Goal: Transaction & Acquisition: Purchase product/service

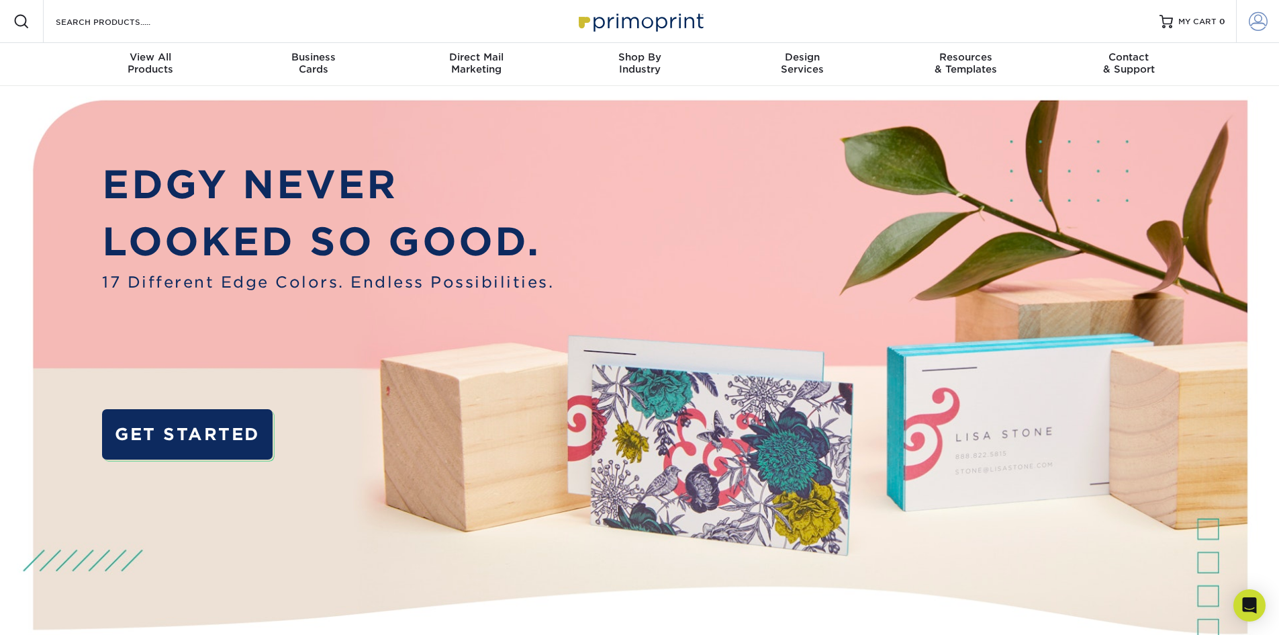
click at [744, 30] on span at bounding box center [1258, 21] width 19 height 19
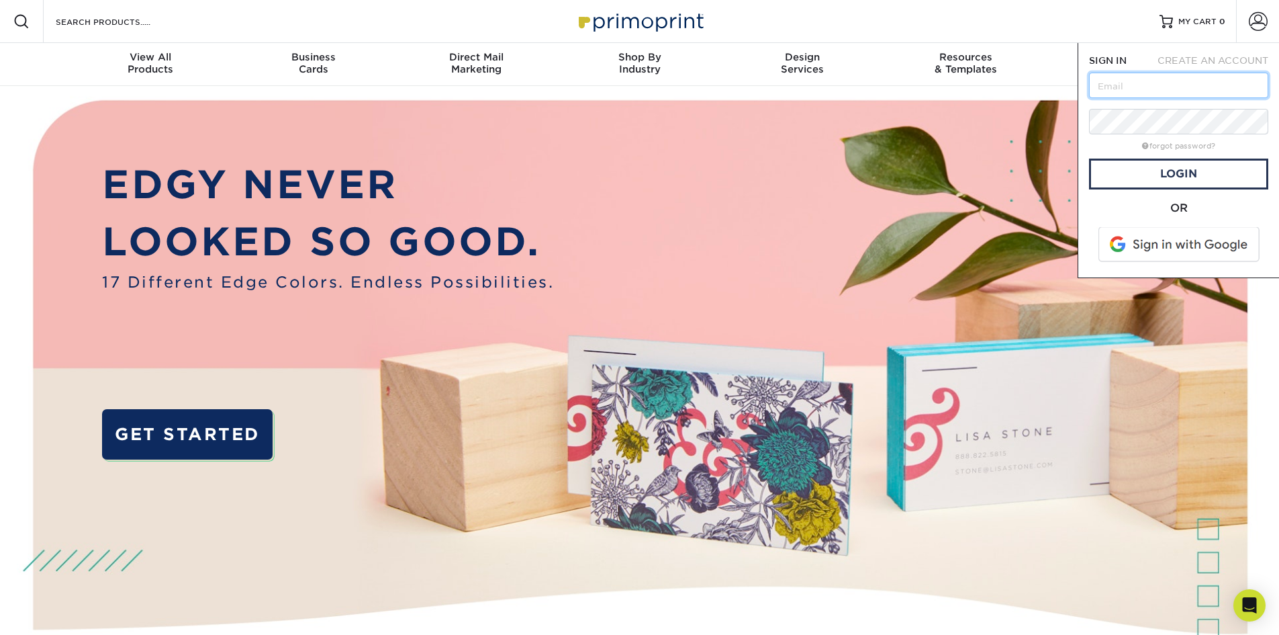
click at [744, 88] on input "text" at bounding box center [1178, 86] width 179 height 26
click at [744, 85] on input "text" at bounding box center [1178, 86] width 179 height 26
type input "info@southernsigncompany.com"
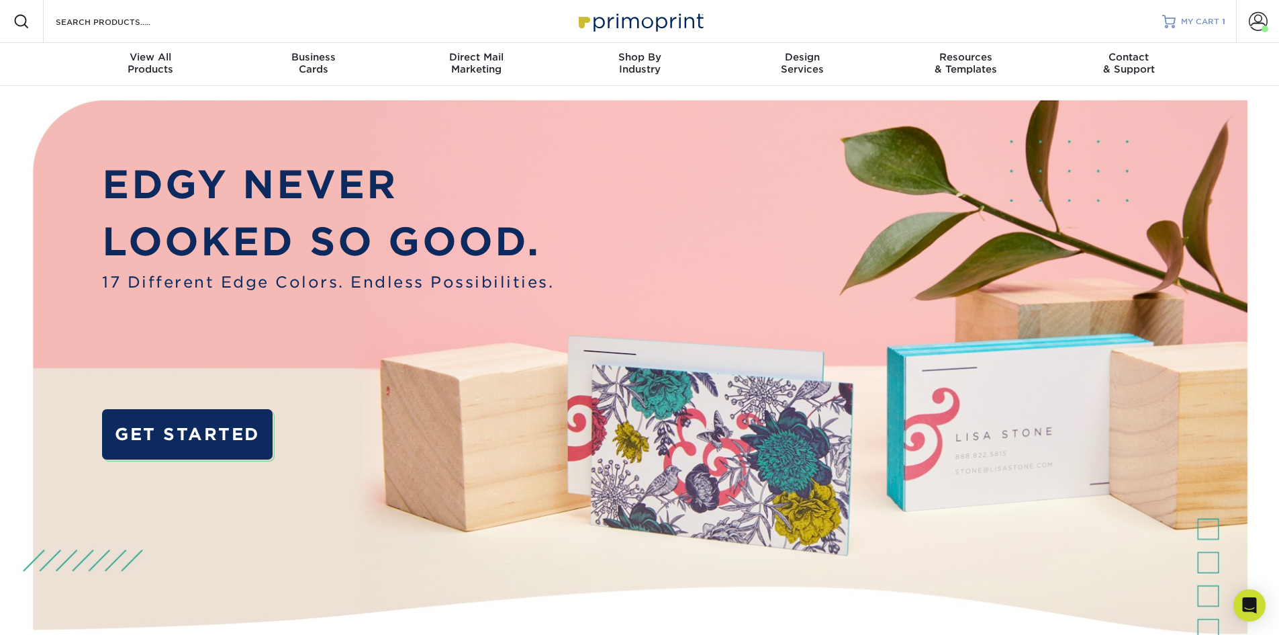
click at [744, 27] on link "MY CART 1" at bounding box center [1193, 21] width 63 height 43
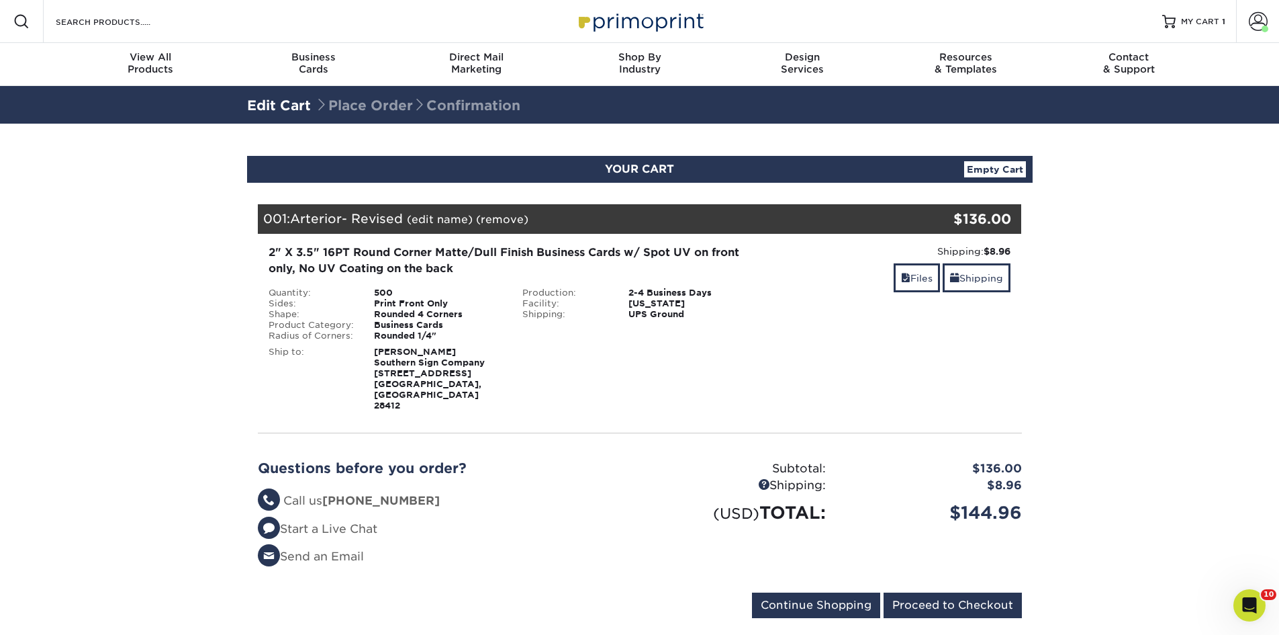
click at [999, 171] on link "Empty Cart" at bounding box center [995, 169] width 62 height 16
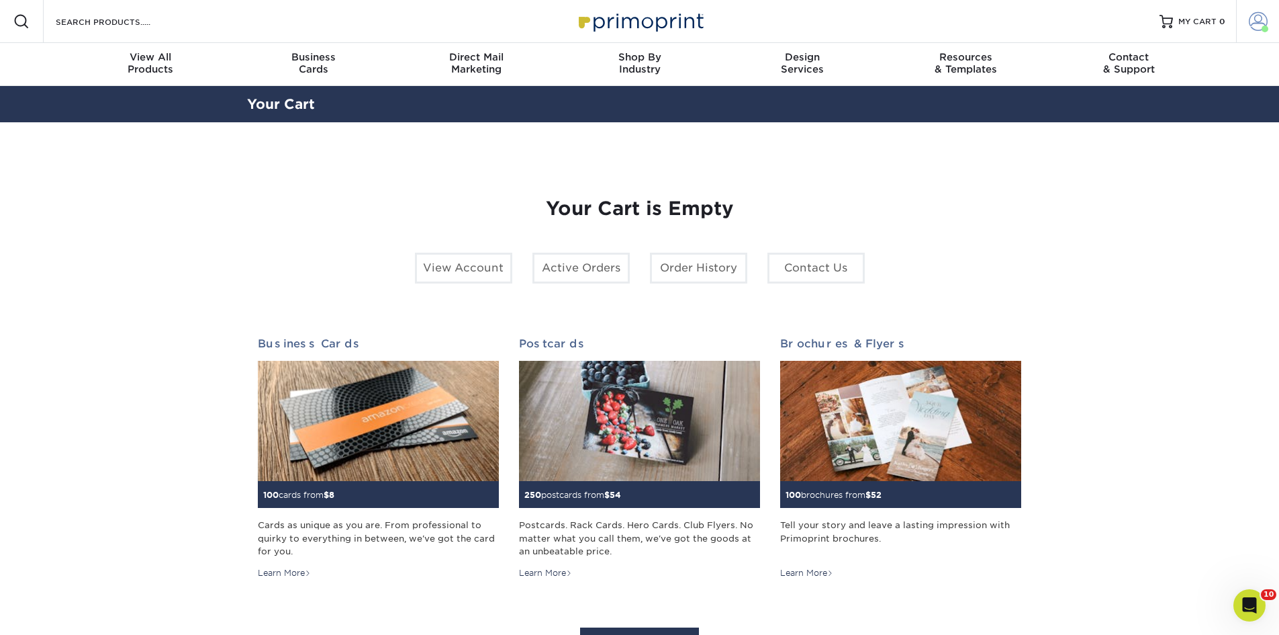
click at [1250, 29] on span at bounding box center [1258, 21] width 19 height 19
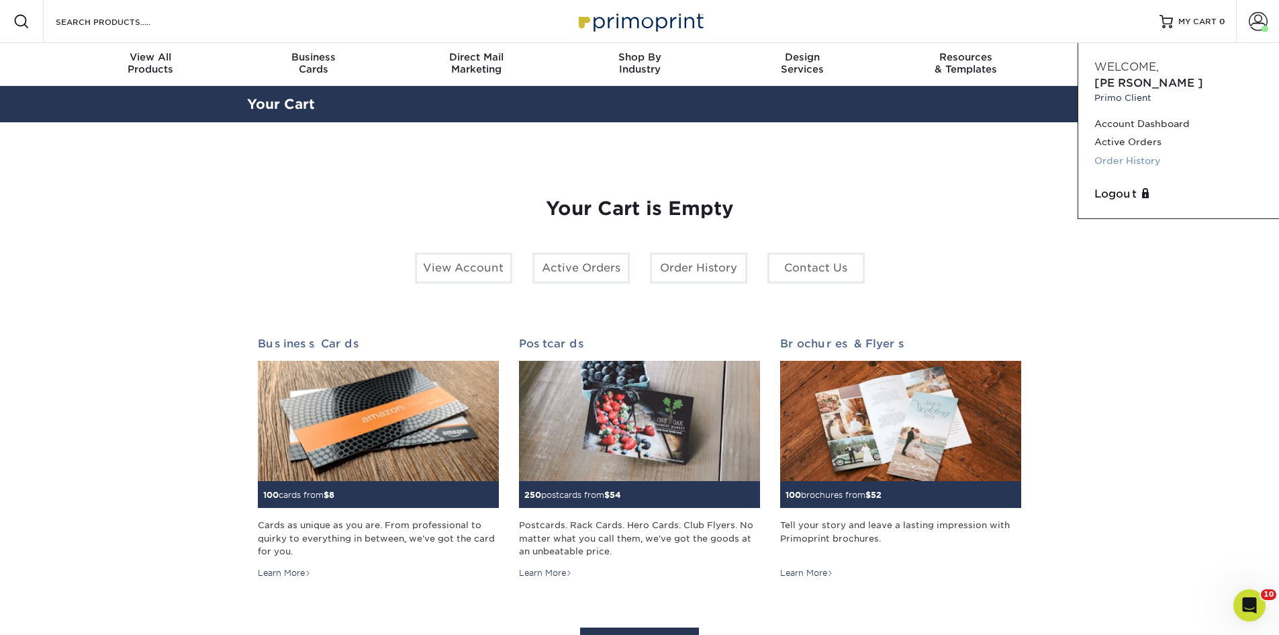
click at [1116, 152] on link "Order History" at bounding box center [1179, 161] width 169 height 18
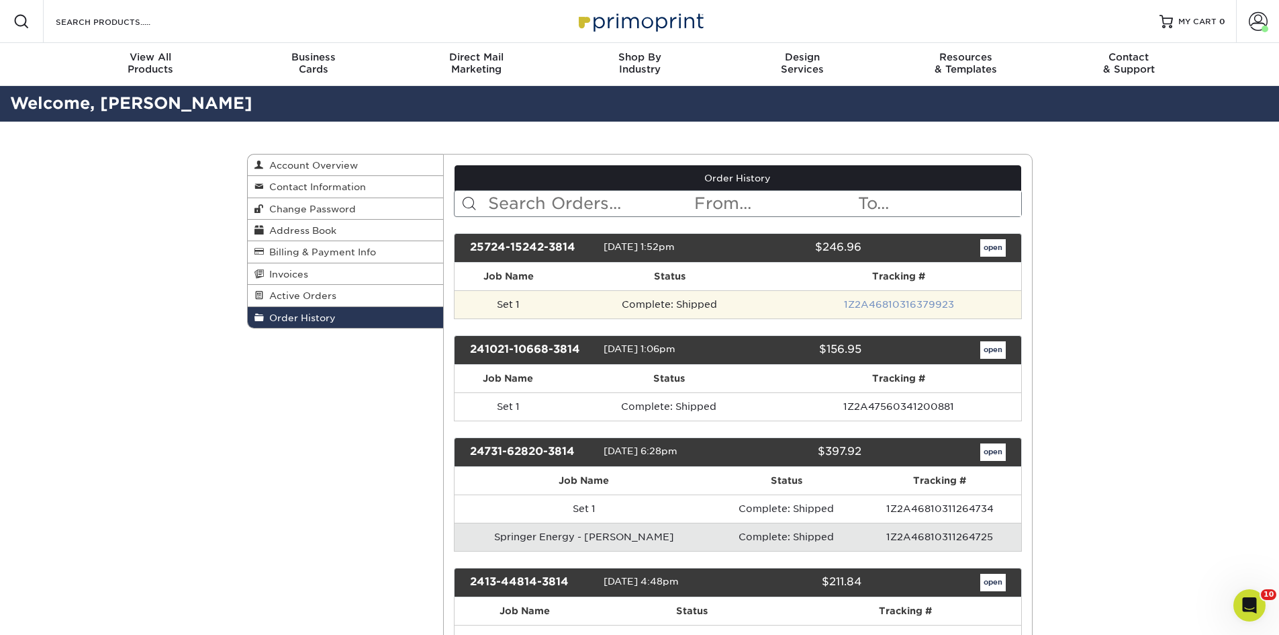
click at [889, 304] on link "1Z2A46810316379923" at bounding box center [899, 304] width 110 height 11
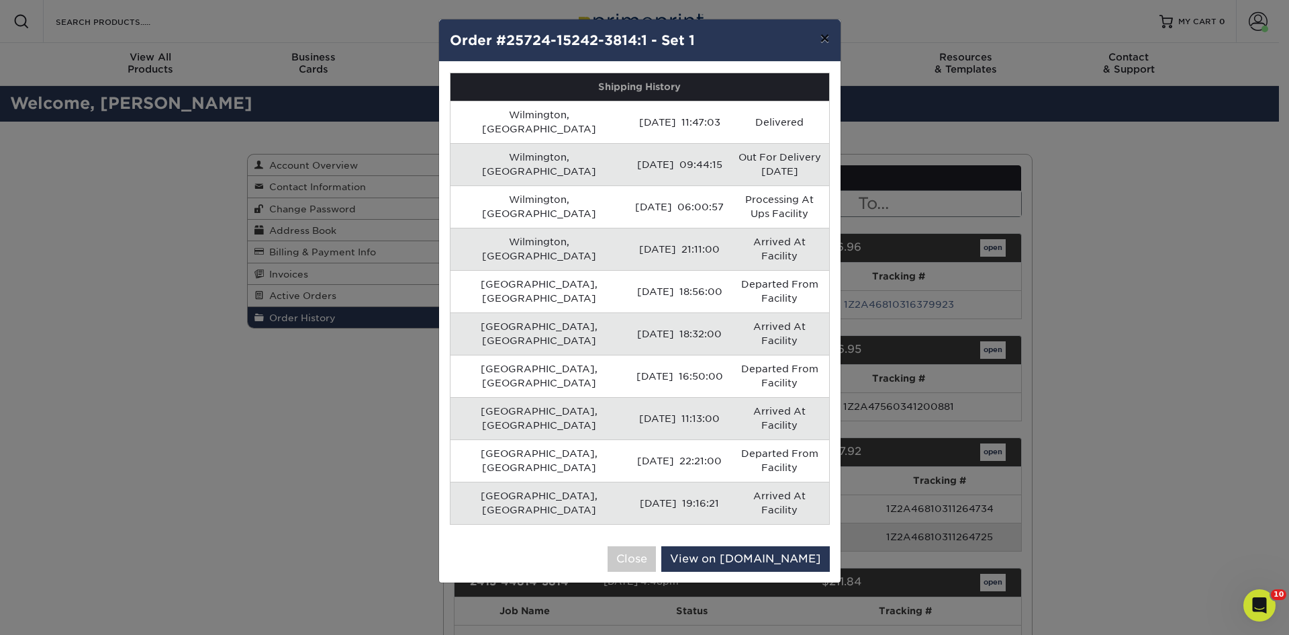
click at [828, 38] on button "×" at bounding box center [824, 38] width 31 height 38
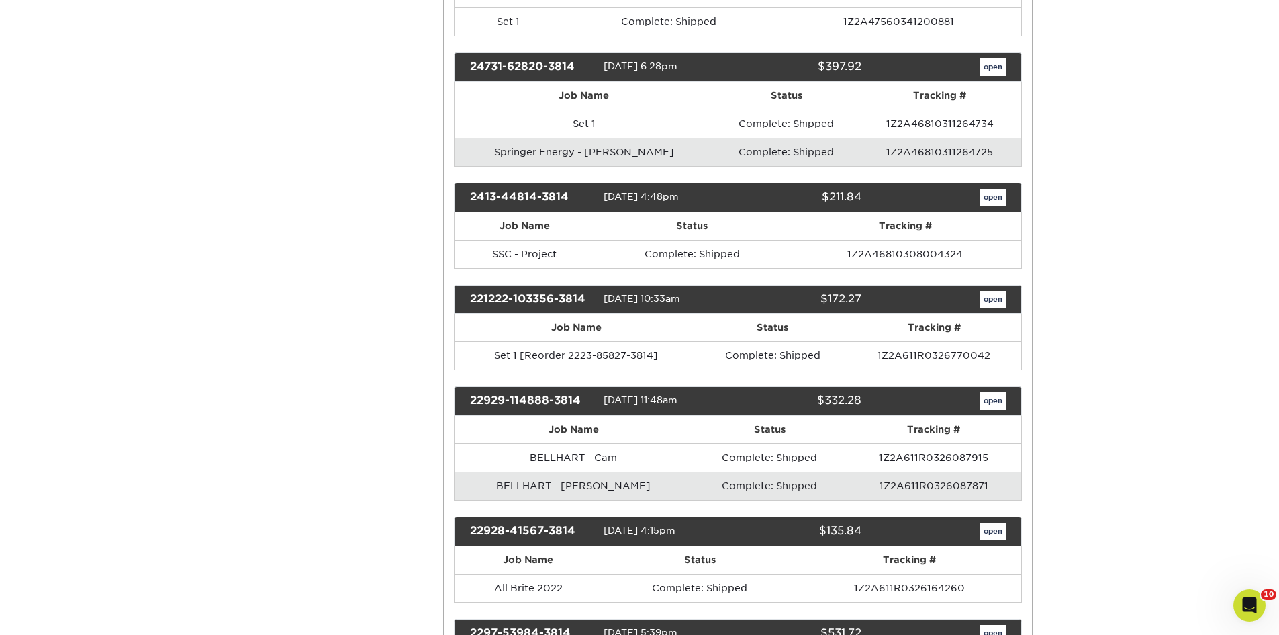
scroll to position [403, 0]
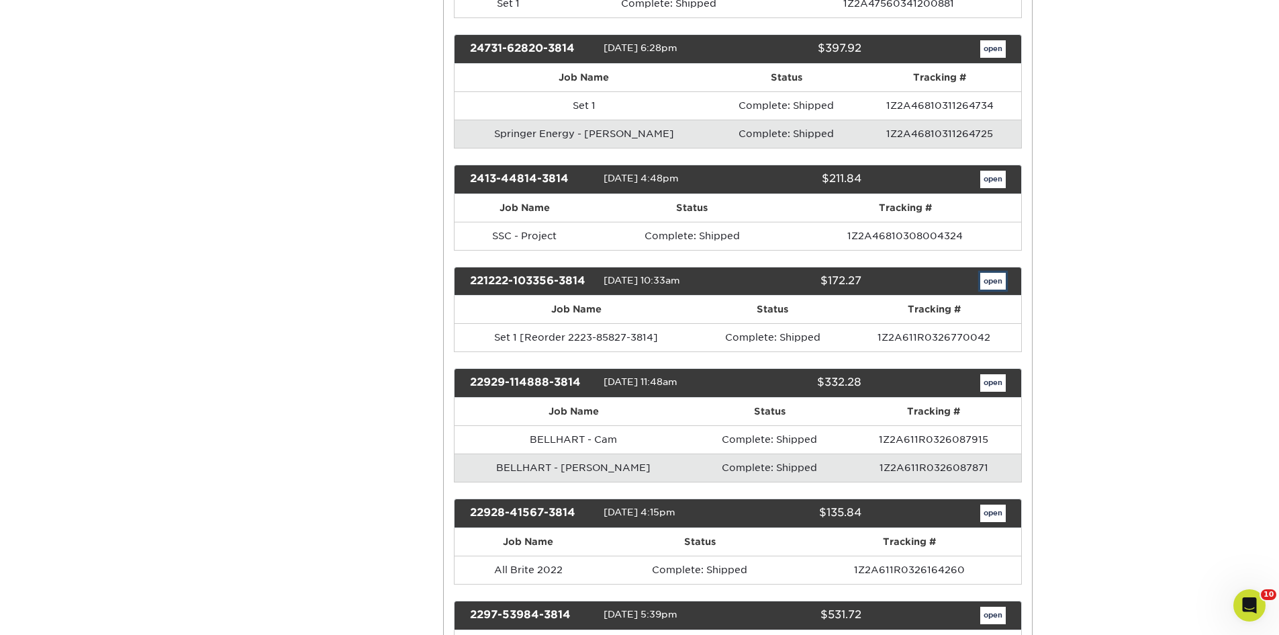
click at [997, 277] on link "open" at bounding box center [993, 281] width 26 height 17
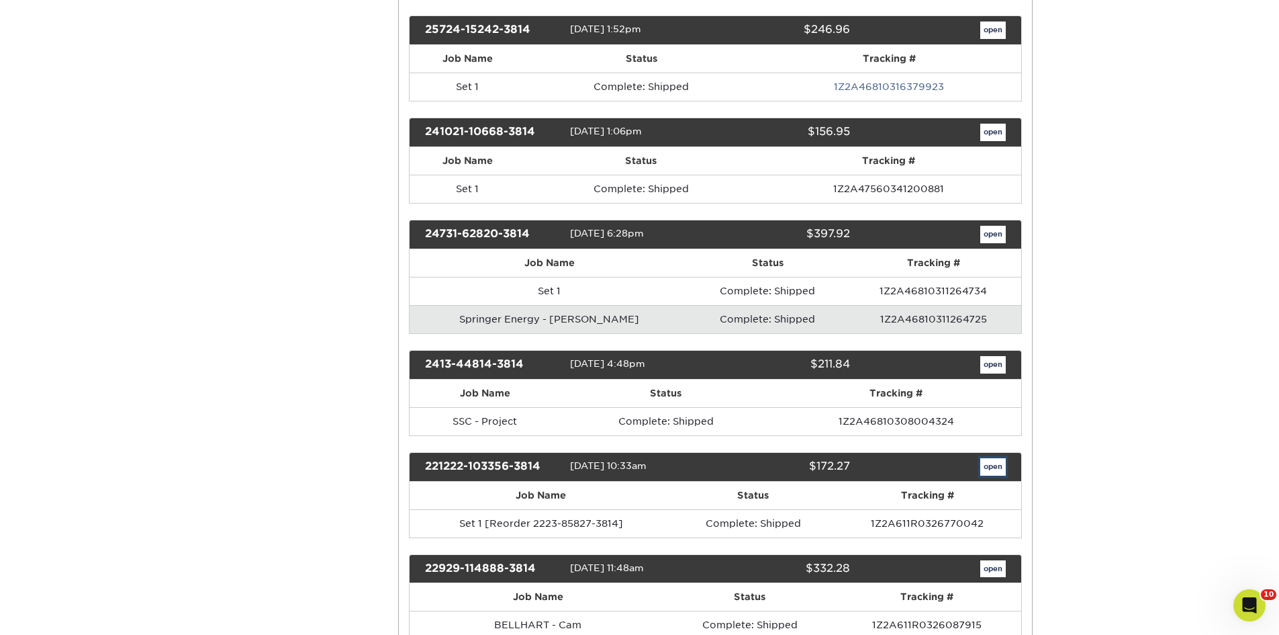
scroll to position [0, 0]
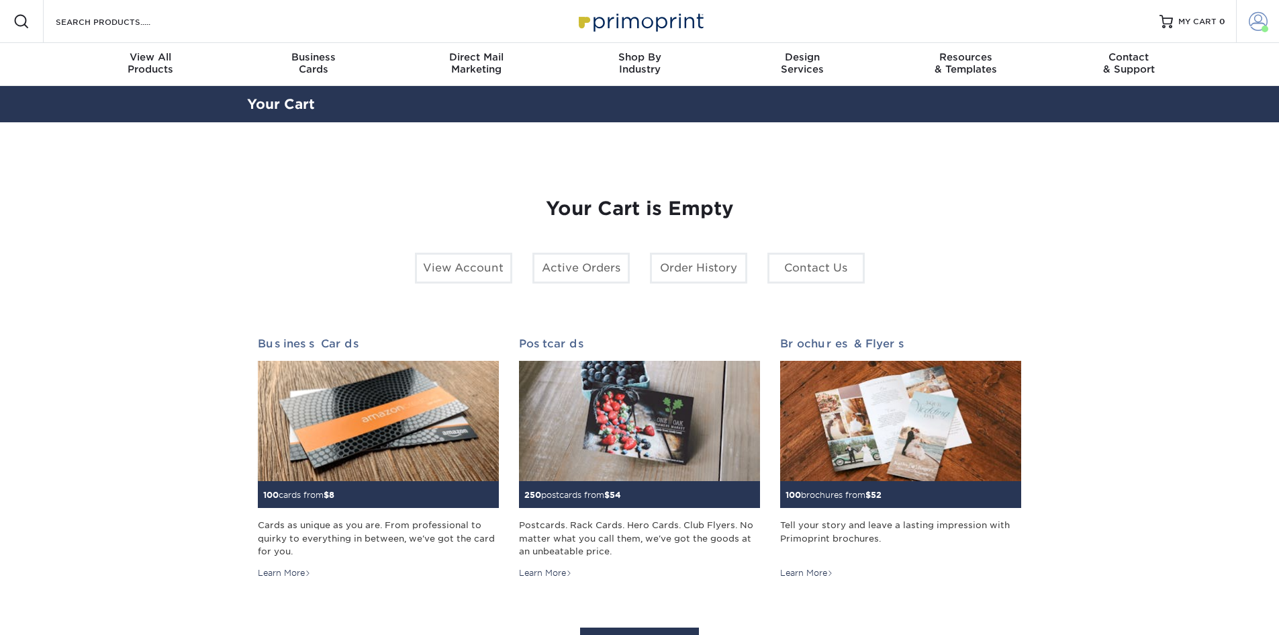
click at [1253, 28] on span at bounding box center [1258, 21] width 19 height 19
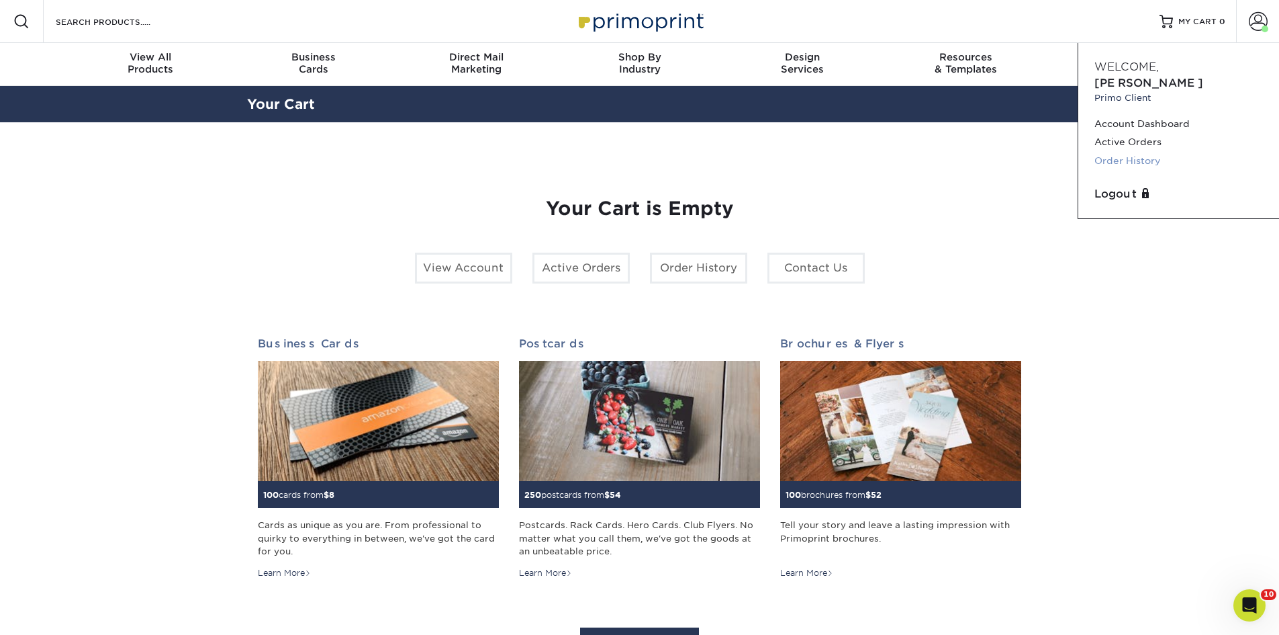
click at [1128, 152] on link "Order History" at bounding box center [1179, 161] width 169 height 18
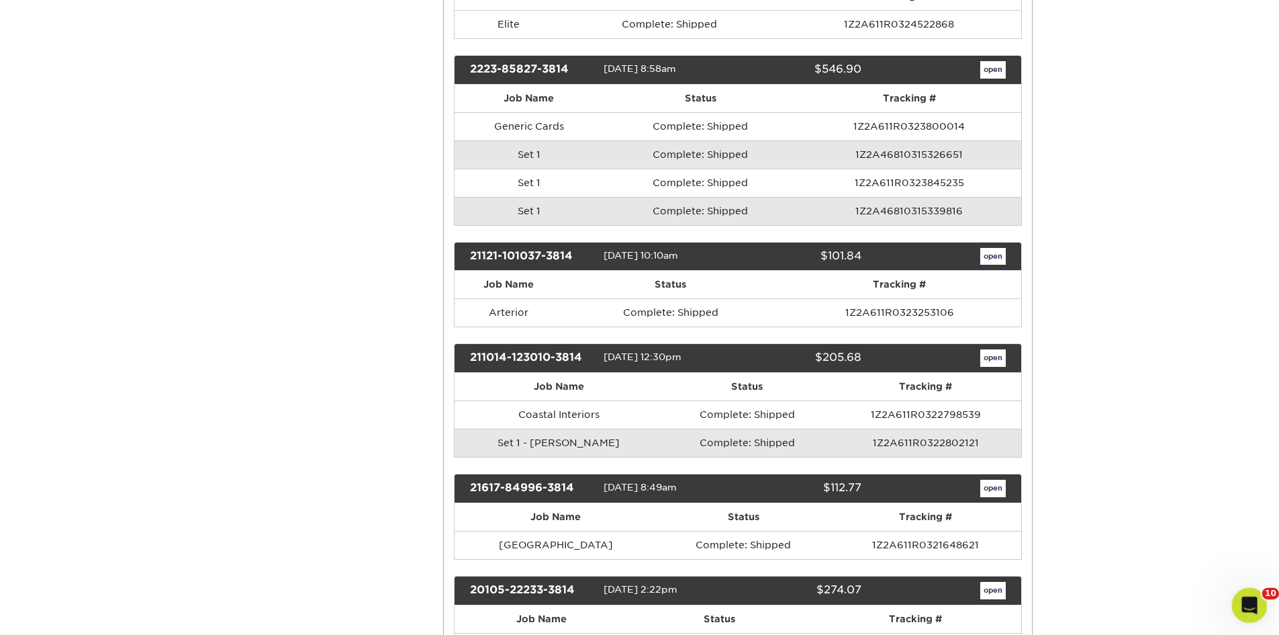
click at [1244, 609] on icon "Open Intercom Messenger" at bounding box center [1248, 603] width 22 height 22
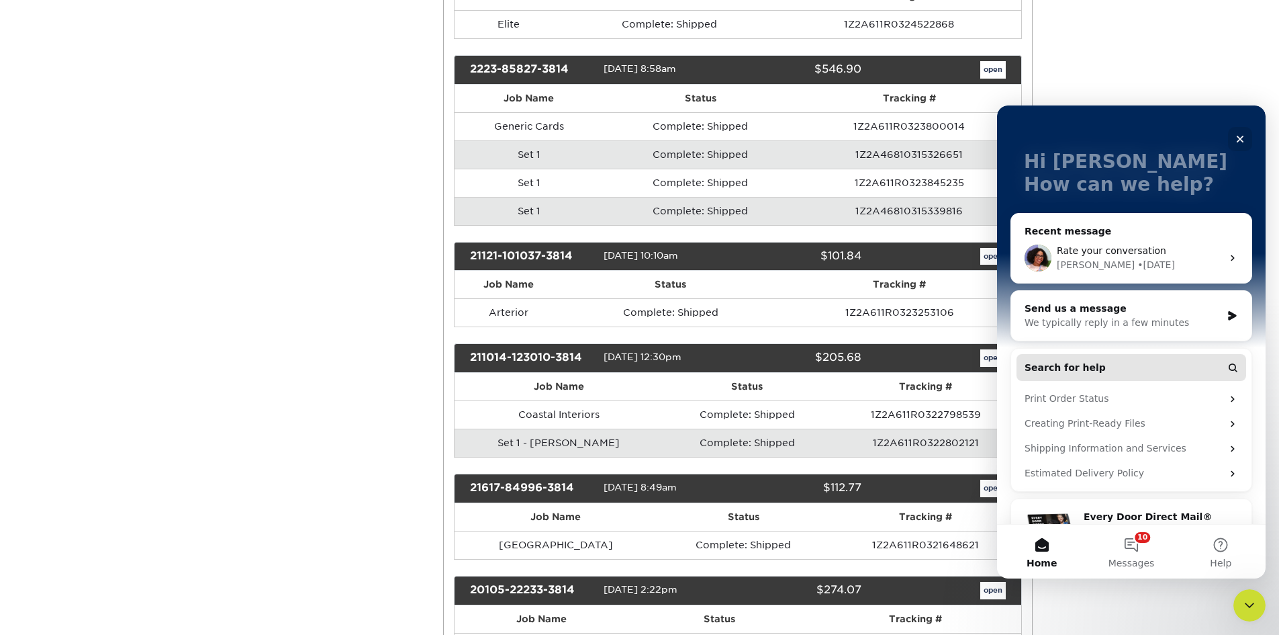
scroll to position [95, 0]
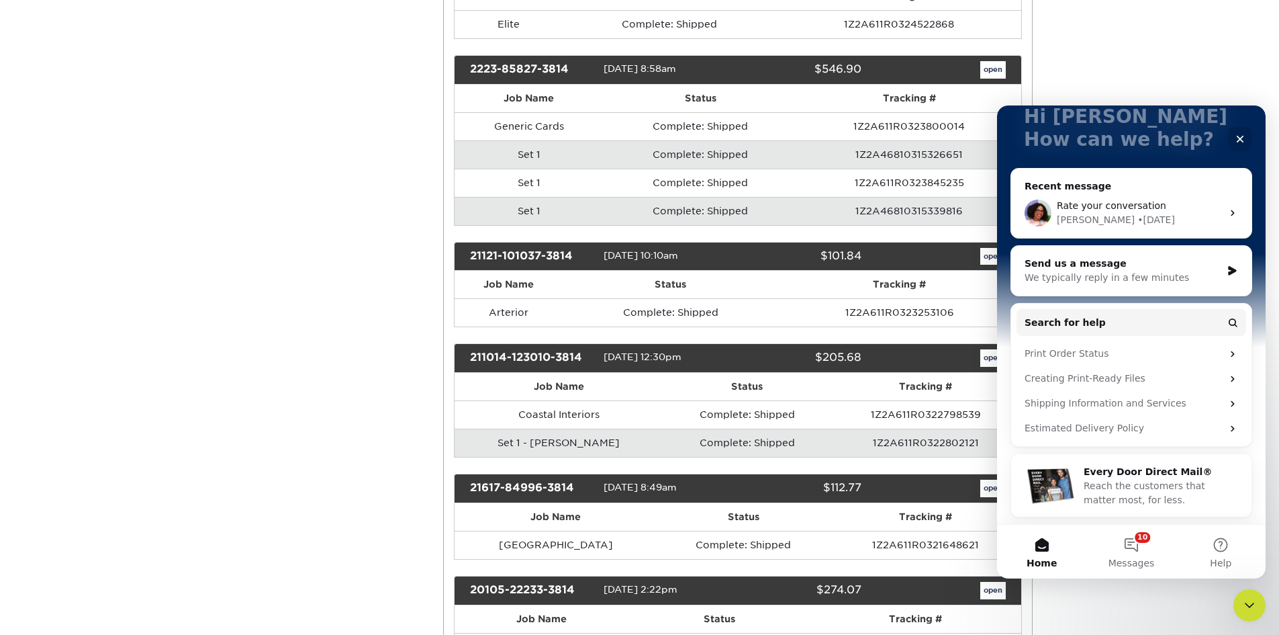
click at [1112, 276] on div "We typically reply in a few minutes" at bounding box center [1123, 278] width 197 height 14
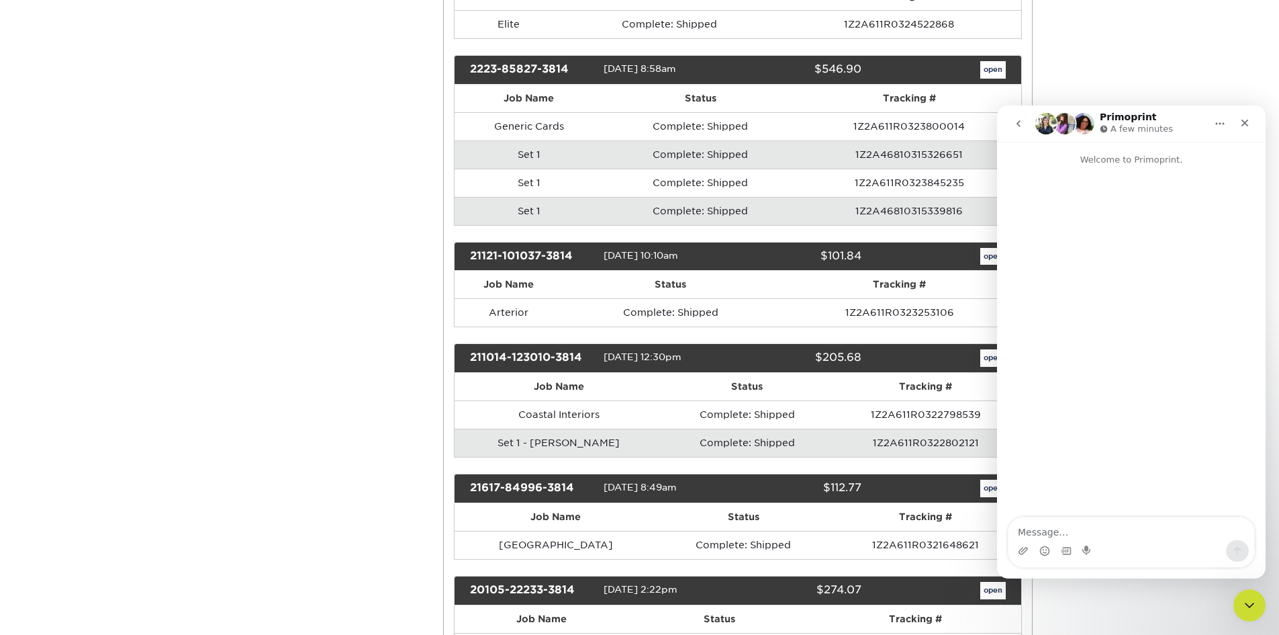
scroll to position [0, 0]
type textarea "Hey - Hoping you can help me with a quick price"
click at [984, 256] on link "open" at bounding box center [993, 256] width 26 height 17
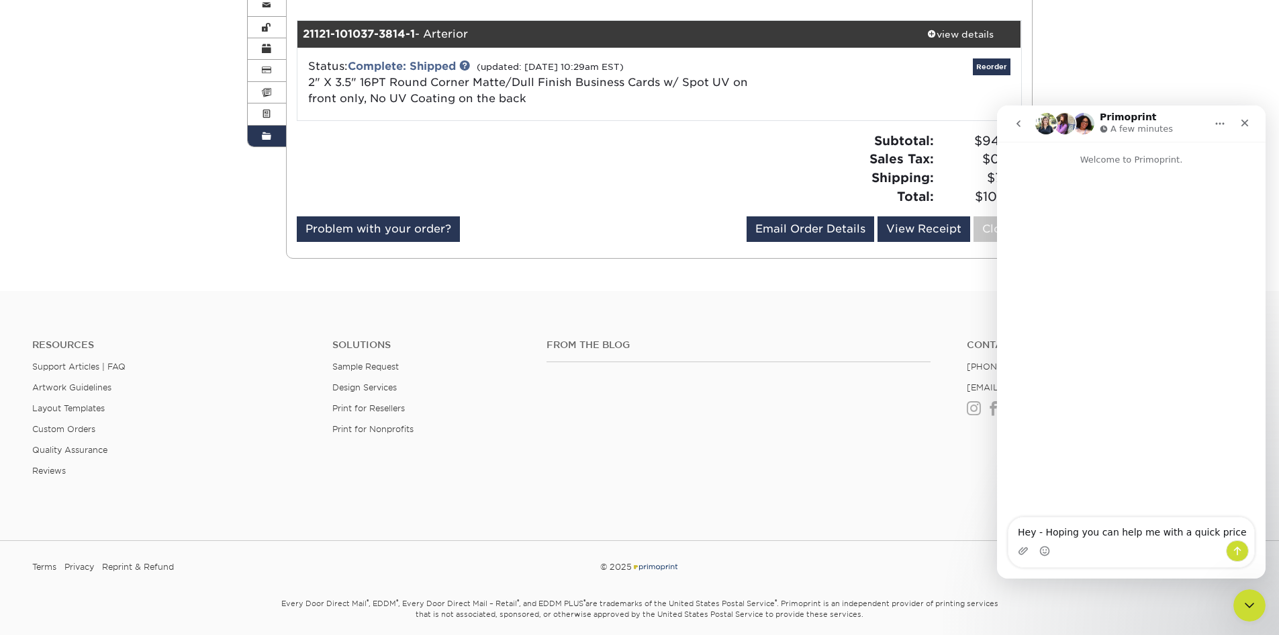
scroll to position [96, 0]
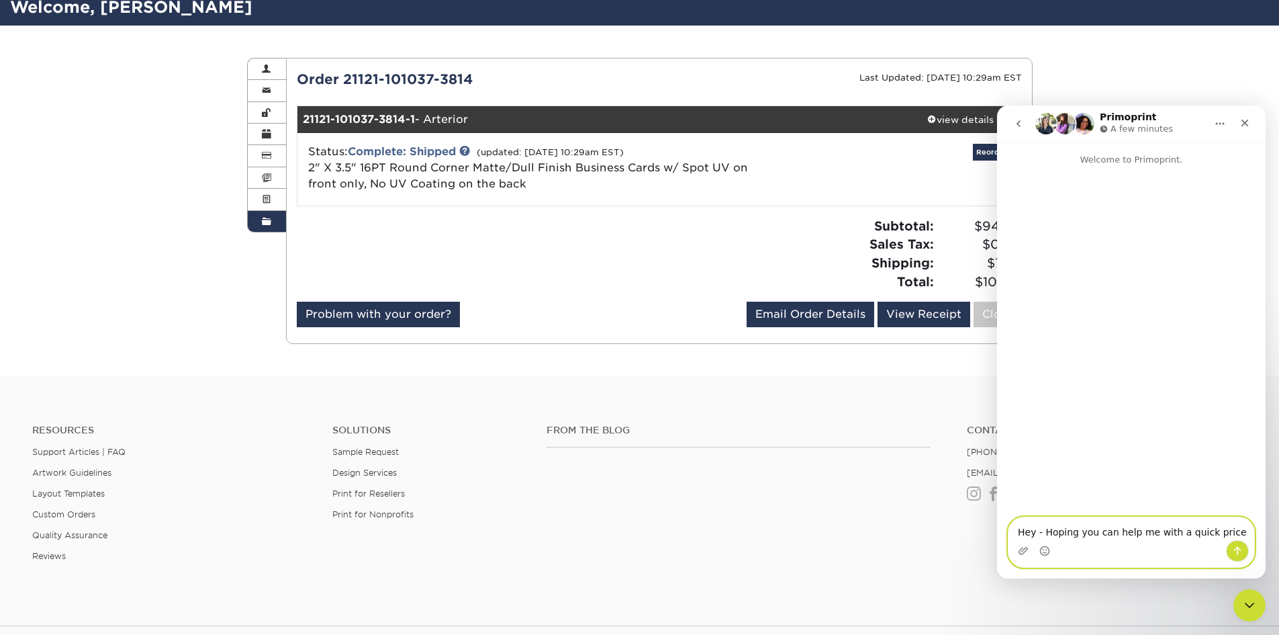
click at [1221, 529] on textarea "Hey - Hoping you can help me with a quick price" at bounding box center [1132, 528] width 246 height 23
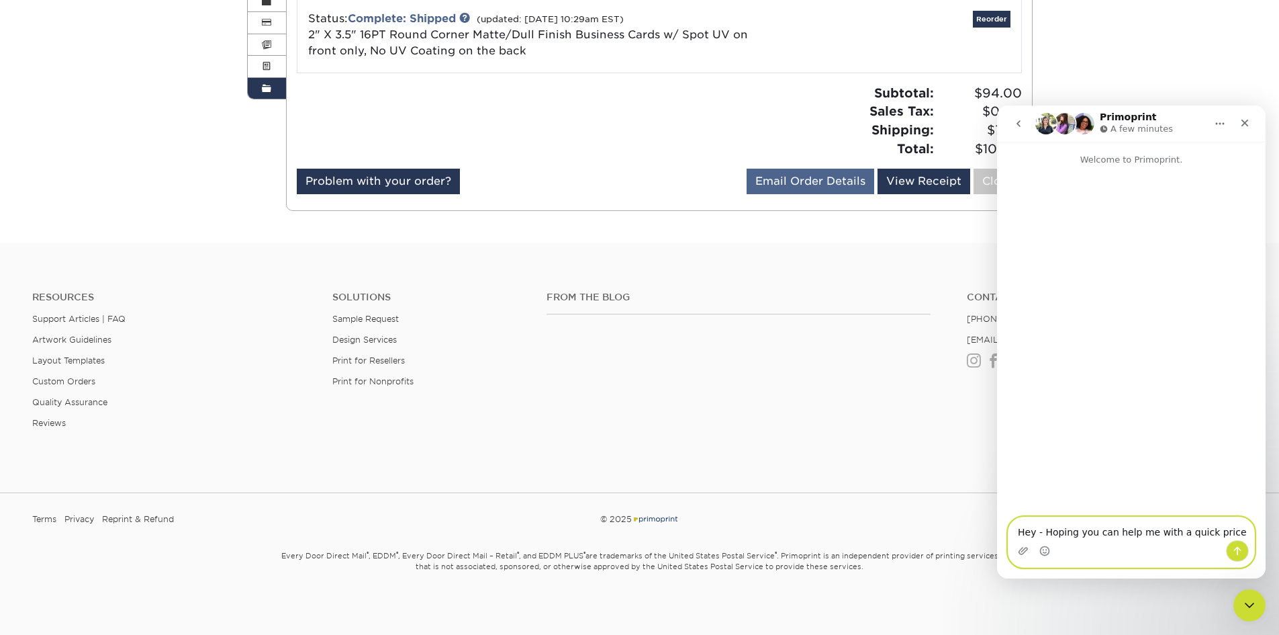
scroll to position [230, 0]
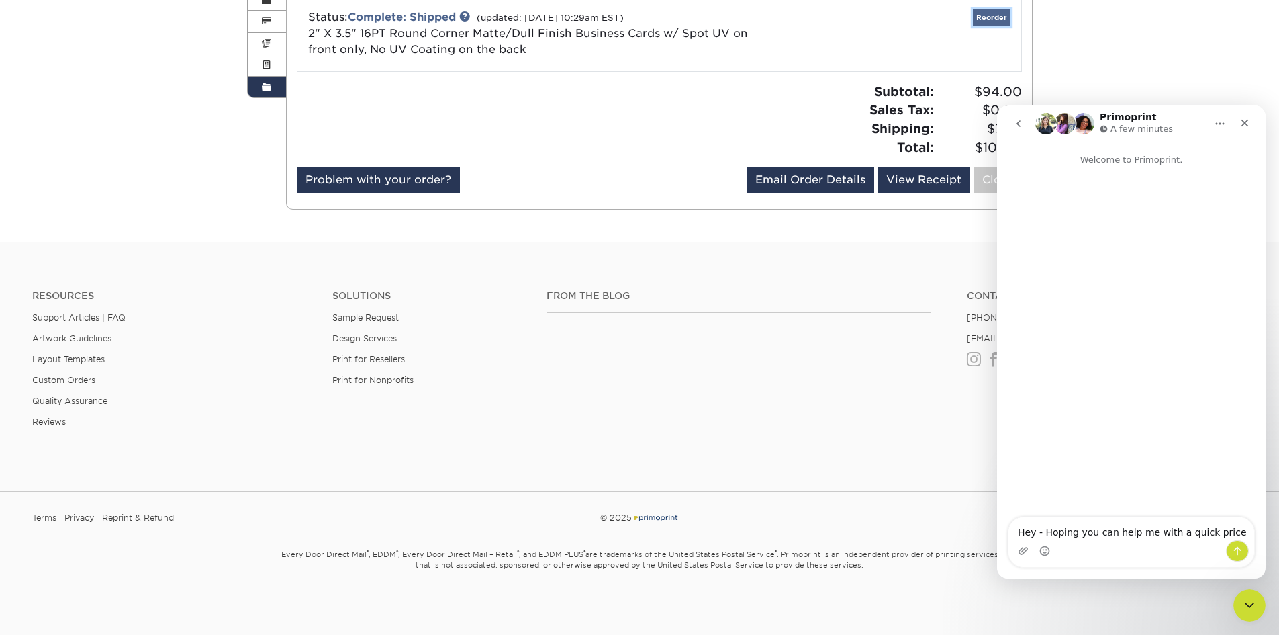
click at [985, 19] on link "Reorder" at bounding box center [992, 17] width 38 height 17
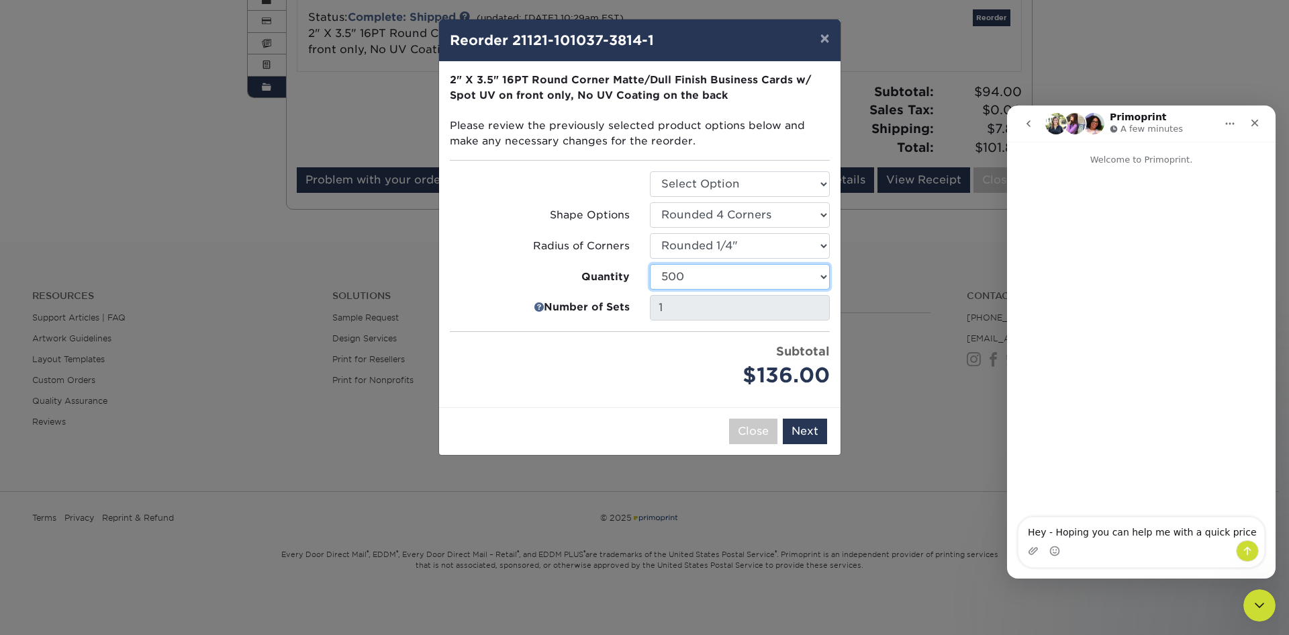
click at [737, 277] on select "500 1000 2500 5000 10000 15000 20000 25000" at bounding box center [740, 277] width 180 height 26
click at [594, 379] on div "Price per set $136.00" at bounding box center [540, 366] width 200 height 48
click at [676, 275] on select "500 1000 2500 5000 10000 15000 20000 25000" at bounding box center [740, 277] width 180 height 26
click at [593, 348] on div "Price per set $136.00" at bounding box center [540, 366] width 200 height 48
click at [806, 281] on select "500 1000 2500 5000 10000 15000 20000 25000" at bounding box center [740, 277] width 180 height 26
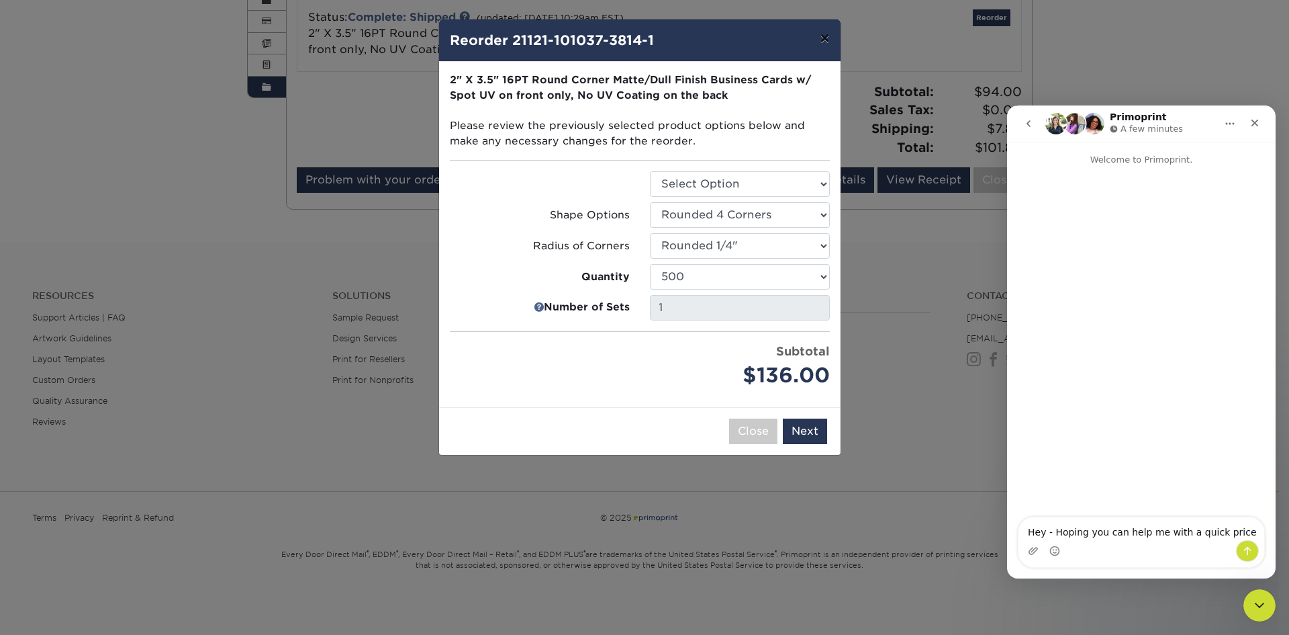
click at [840, 36] on button "×" at bounding box center [824, 38] width 31 height 38
